Goal: Go to known website: Go to known website

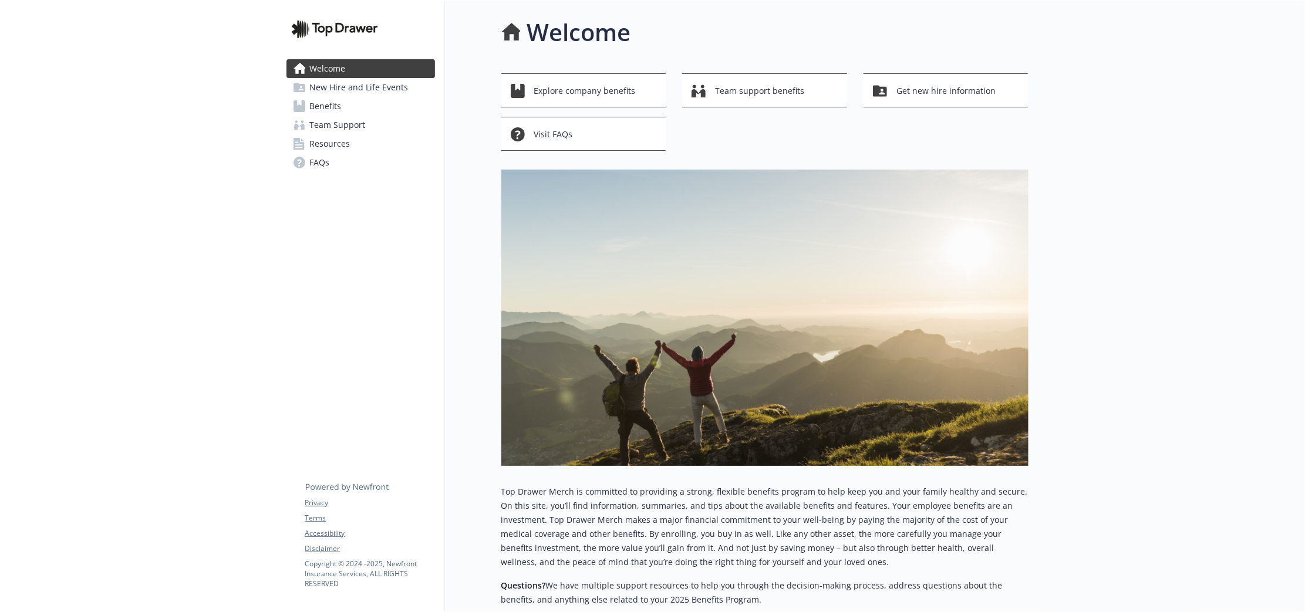
click at [371, 116] on link "Team Support" at bounding box center [360, 125] width 148 height 19
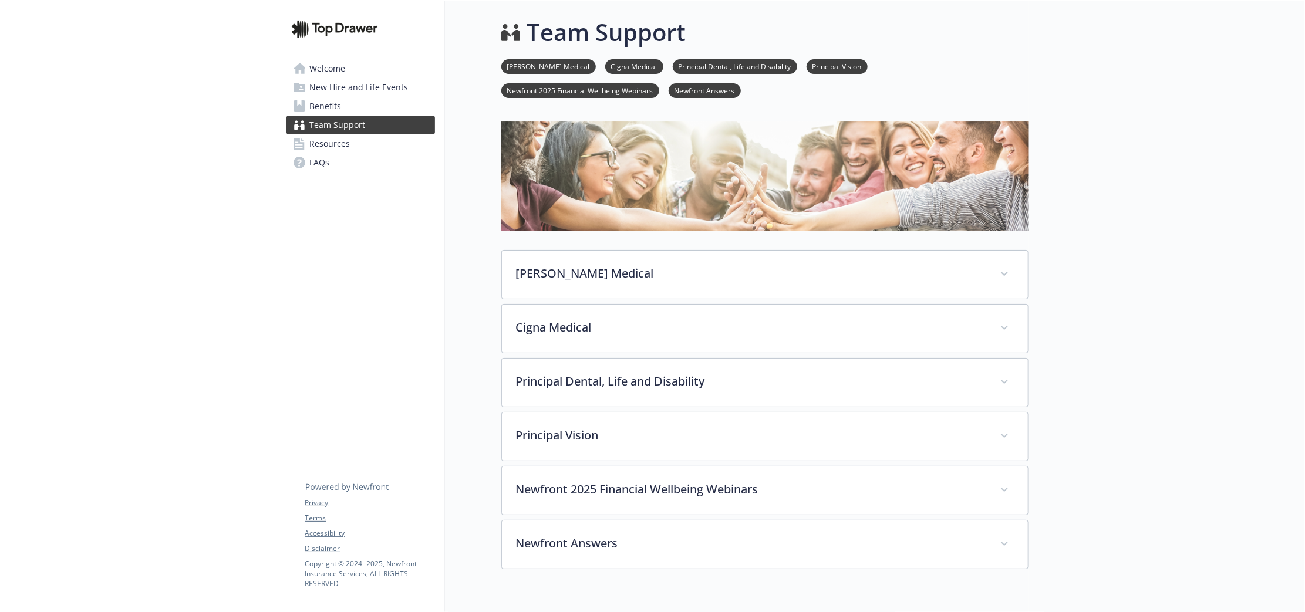
click at [369, 94] on span "New Hire and Life Events" at bounding box center [359, 87] width 99 height 19
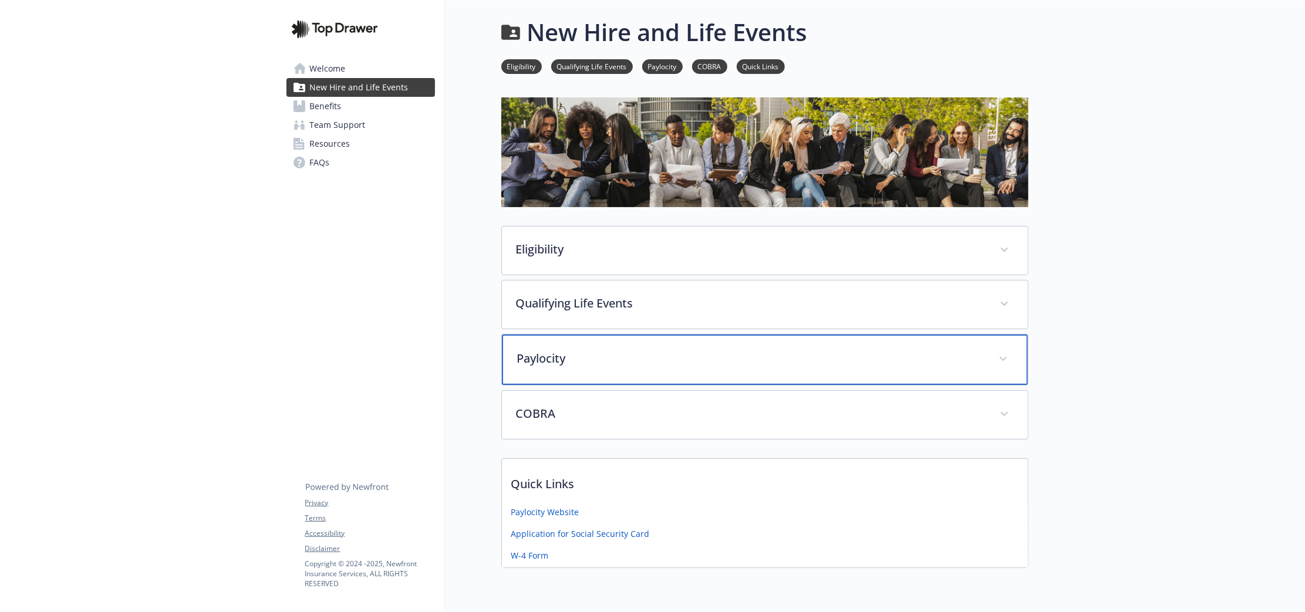
click at [633, 350] on p "Paylocity" at bounding box center [750, 359] width 467 height 18
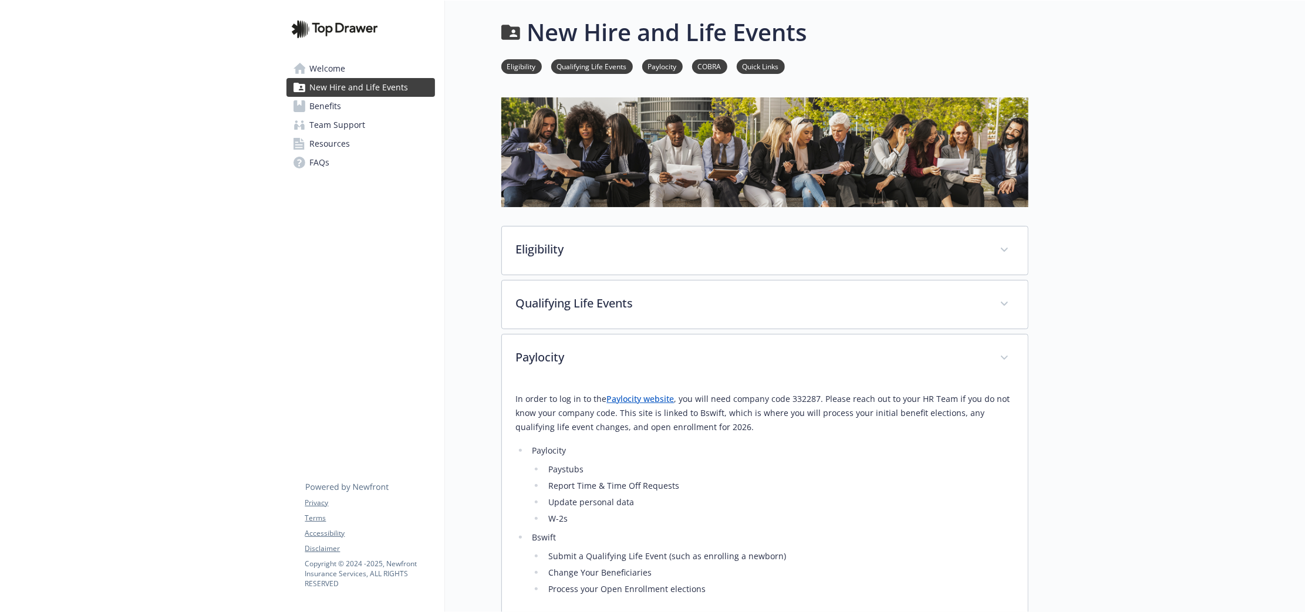
click at [646, 393] on link "Paylocity website" at bounding box center [640, 398] width 67 height 11
